Goal: Task Accomplishment & Management: Manage account settings

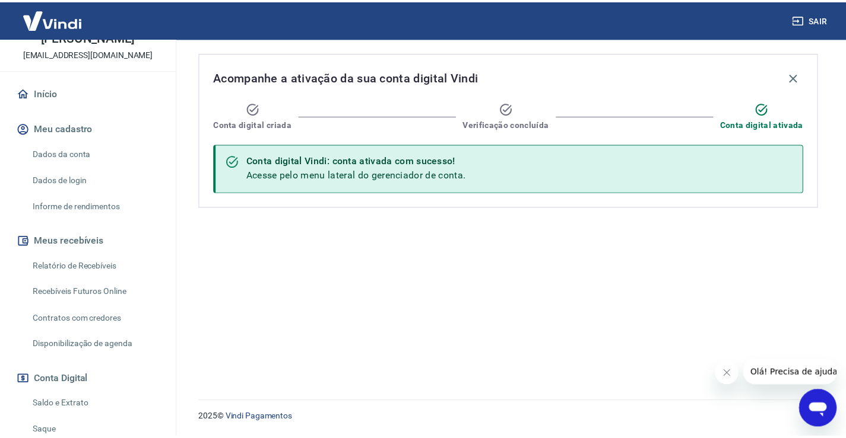
scroll to position [178, 0]
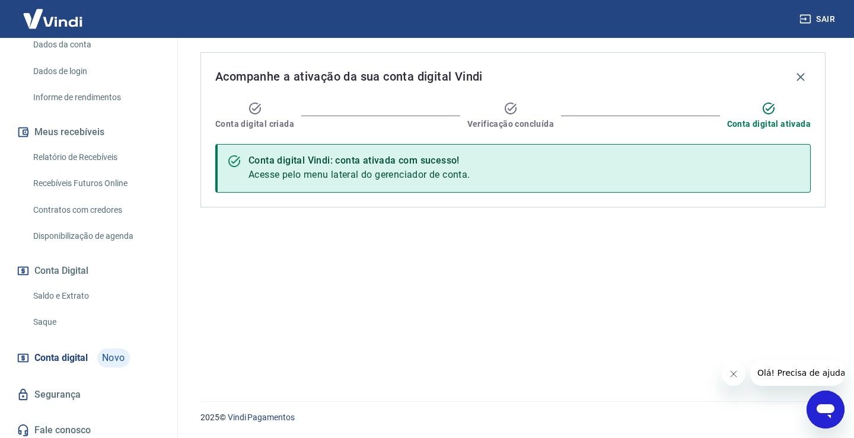
click at [71, 297] on link "Saldo e Extrato" at bounding box center [95, 296] width 135 height 24
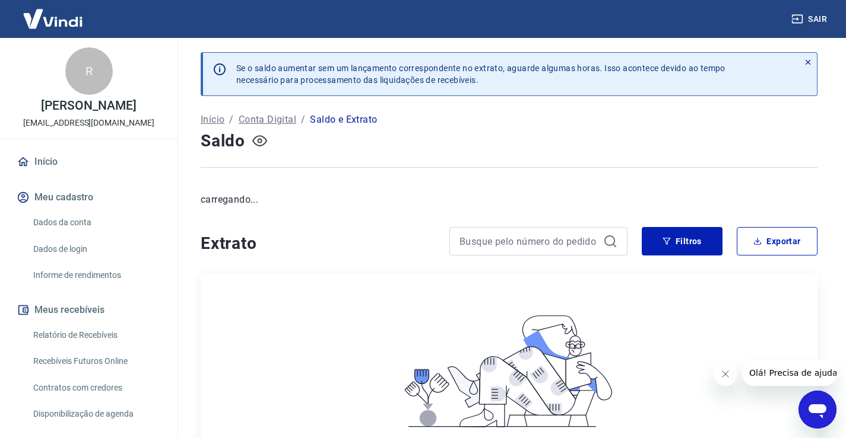
click at [262, 142] on icon "button" at bounding box center [259, 141] width 15 height 15
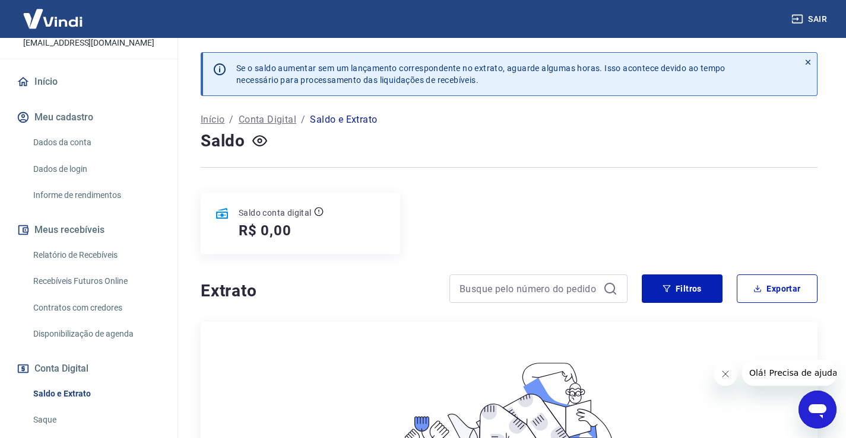
scroll to position [183, 0]
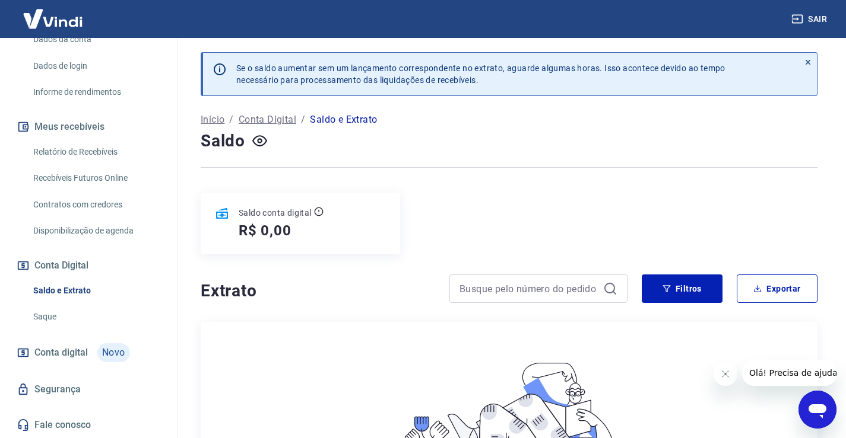
click at [65, 154] on link "Relatório de Recebíveis" at bounding box center [95, 152] width 135 height 24
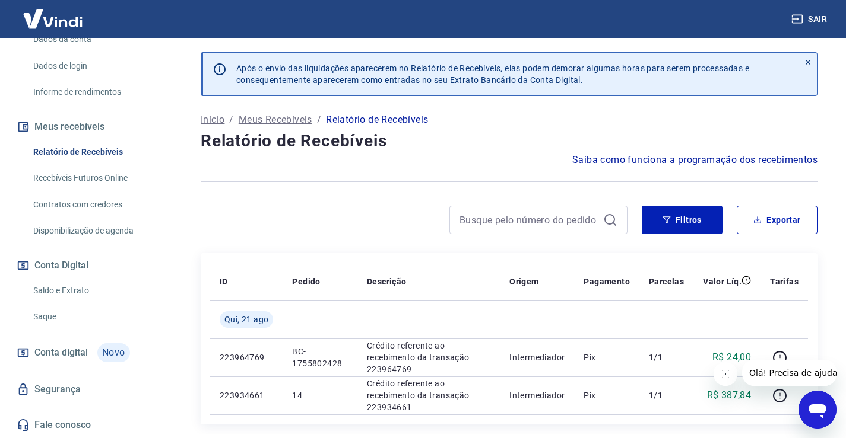
click at [74, 176] on link "Recebíveis Futuros Online" at bounding box center [95, 178] width 135 height 24
click at [38, 352] on span "Conta digital" at bounding box center [60, 353] width 53 height 17
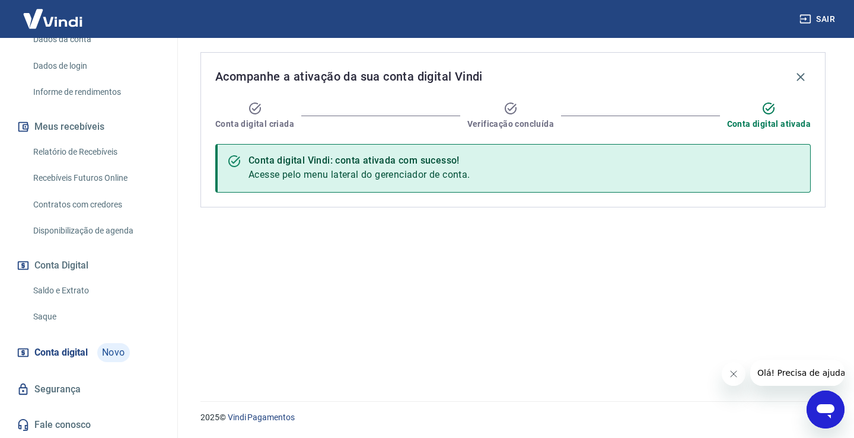
click at [53, 290] on link "Saldo e Extrato" at bounding box center [95, 291] width 135 height 24
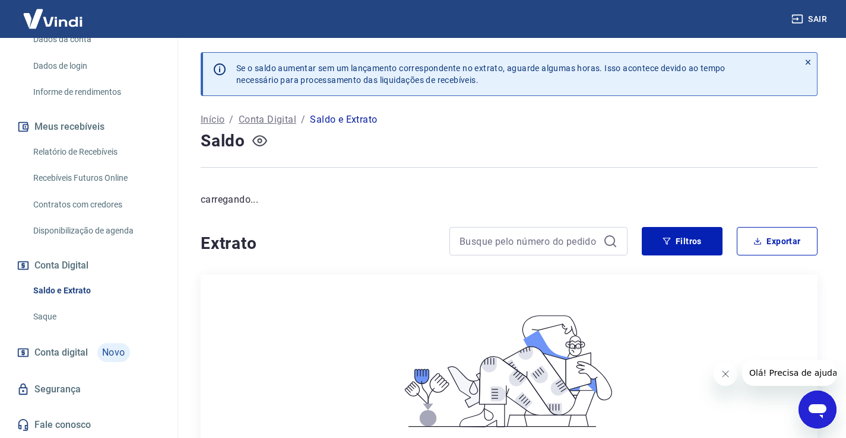
click at [258, 143] on icon "button" at bounding box center [259, 141] width 5 height 5
click at [258, 143] on icon "button" at bounding box center [259, 140] width 15 height 11
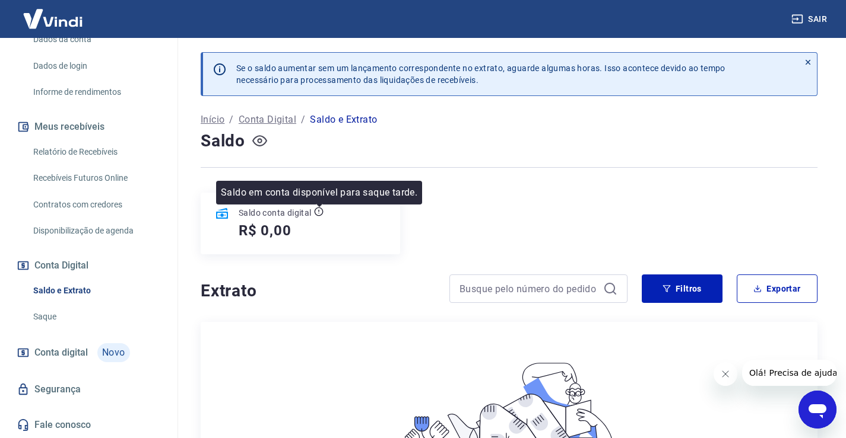
click at [318, 214] on icon at bounding box center [318, 211] width 9 height 9
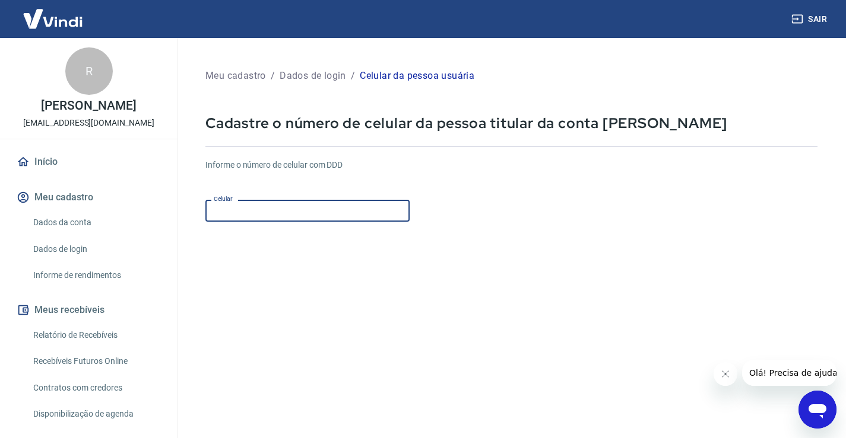
click at [326, 206] on input "Celular" at bounding box center [307, 211] width 204 height 22
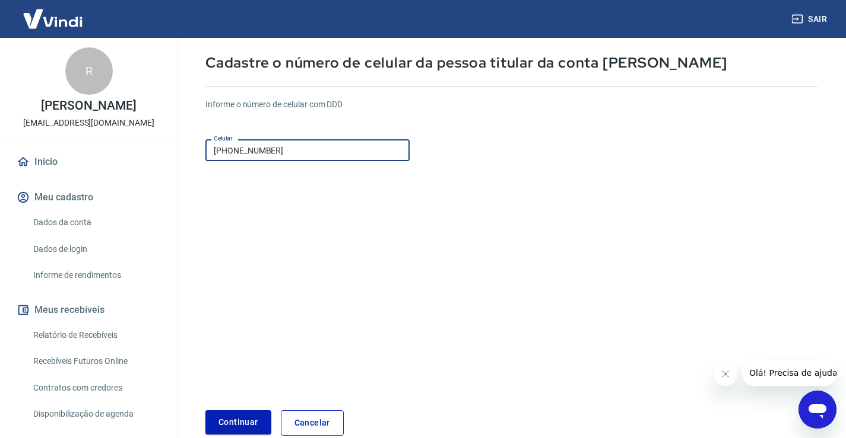
scroll to position [119, 0]
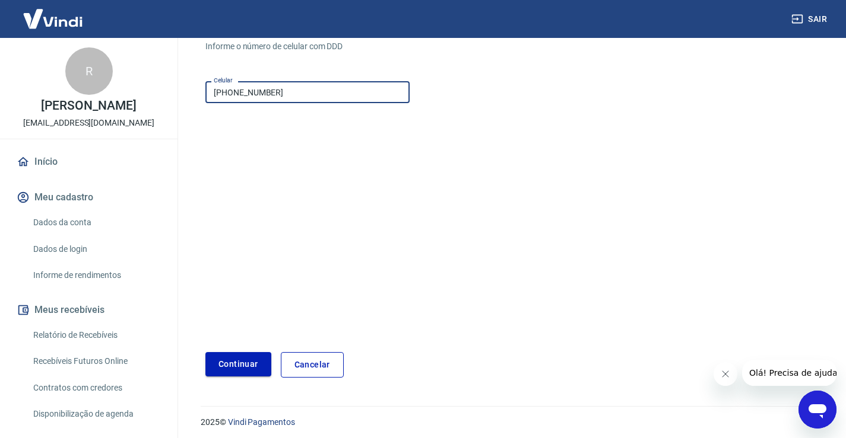
type input "[PHONE_NUMBER]"
click at [252, 364] on button "Continuar" at bounding box center [238, 364] width 66 height 24
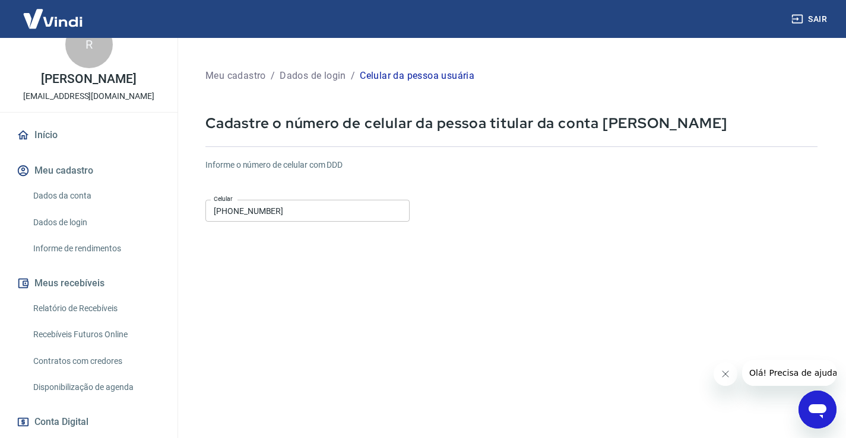
scroll to position [0, 0]
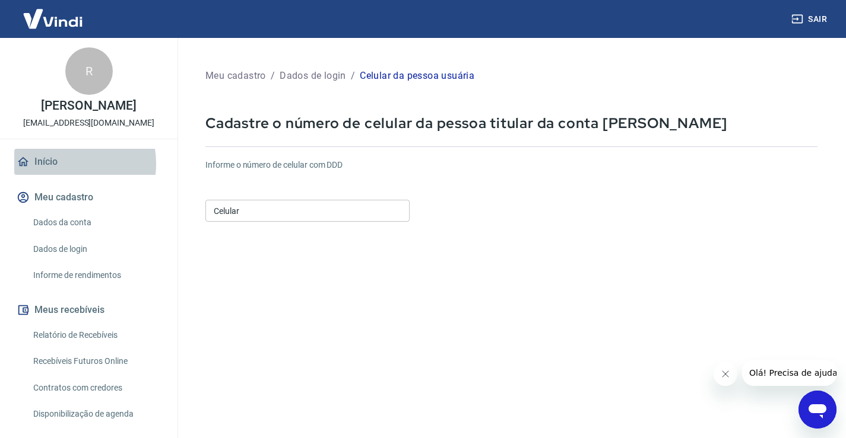
click at [58, 164] on link "Início" at bounding box center [88, 162] width 149 height 26
